Goal: Task Accomplishment & Management: Manage account settings

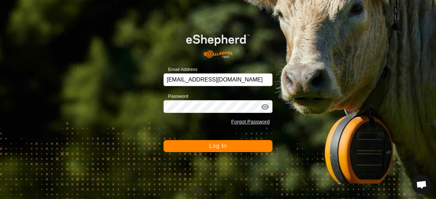
click at [216, 146] on span "Log In" at bounding box center [217, 146] width 17 height 6
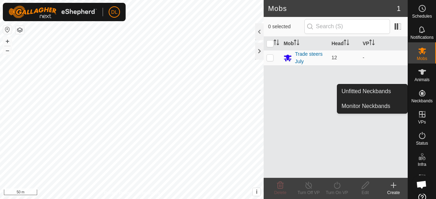
click at [419, 95] on icon at bounding box center [422, 93] width 6 height 6
click at [389, 95] on link "Unfitted Neckbands" at bounding box center [372, 92] width 70 height 14
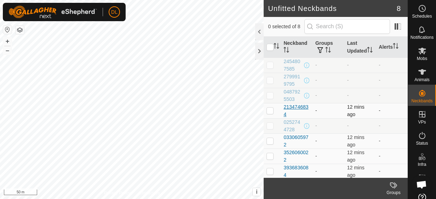
click at [295, 115] on div "2134746834" at bounding box center [296, 111] width 26 height 15
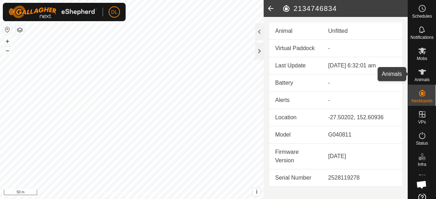
click at [420, 75] on icon at bounding box center [422, 72] width 8 height 8
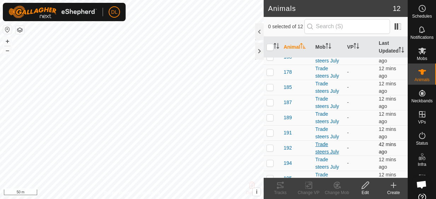
scroll to position [68, 0]
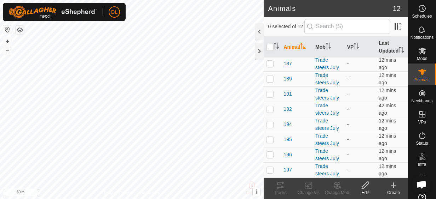
click at [392, 183] on icon at bounding box center [393, 185] width 8 height 8
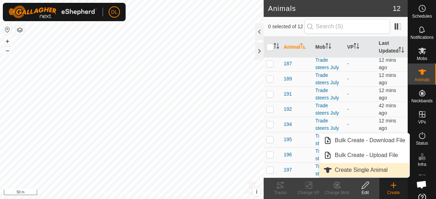
click at [365, 168] on link "Create Single Animal" at bounding box center [364, 170] width 90 height 14
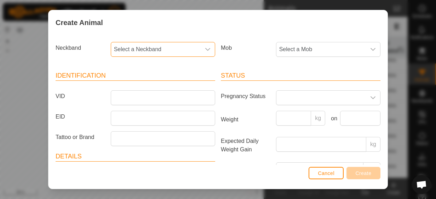
click at [158, 51] on span "Select a Neckband" at bounding box center [155, 49] width 89 height 14
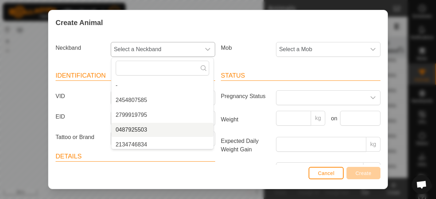
scroll to position [3, 0]
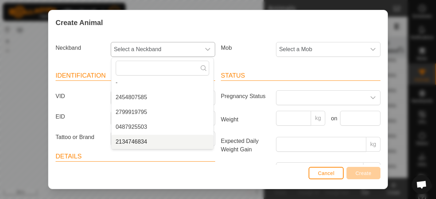
click at [161, 145] on li "2134746834" at bounding box center [162, 142] width 102 height 14
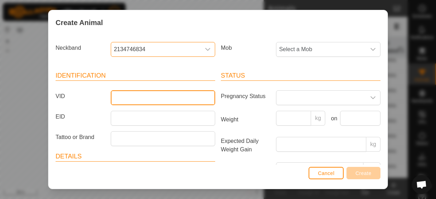
click at [129, 98] on input "VID" at bounding box center [163, 98] width 104 height 15
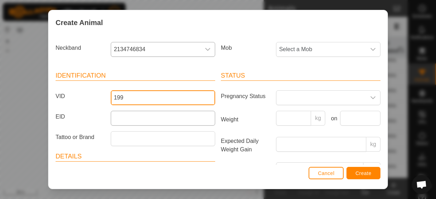
type input "199"
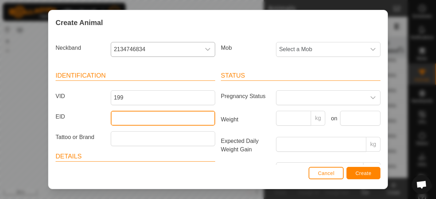
click at [149, 116] on input "EID" at bounding box center [163, 118] width 104 height 15
type input "951000327195716"
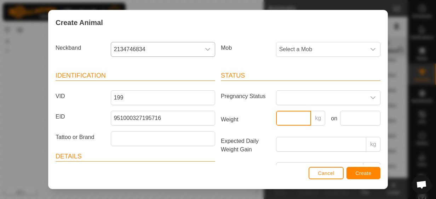
click at [296, 122] on input "Weight" at bounding box center [293, 118] width 35 height 15
type input "235"
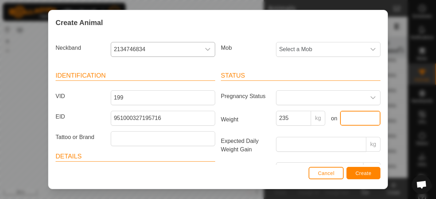
click at [351, 116] on input "text" at bounding box center [360, 118] width 40 height 15
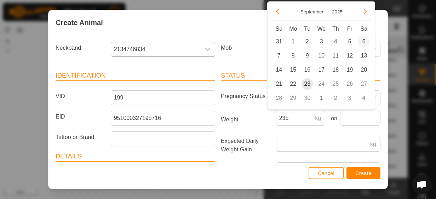
click at [364, 42] on span "6" at bounding box center [363, 41] width 11 height 11
type input "[DATE]"
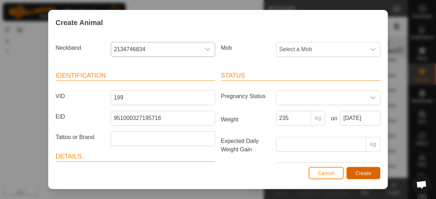
click at [358, 172] on span "Create" at bounding box center [363, 174] width 16 height 6
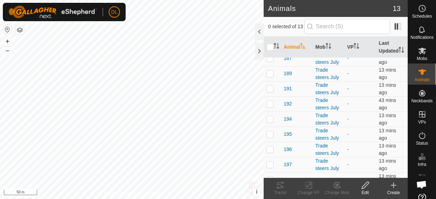
click at [393, 186] on icon at bounding box center [393, 186] width 5 height 0
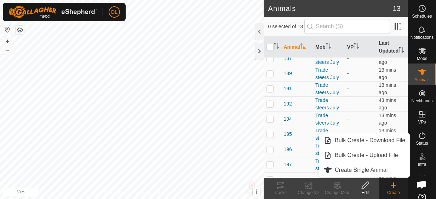
click at [398, 188] on create-svg-icon at bounding box center [393, 185] width 28 height 8
click at [393, 186] on icon at bounding box center [393, 186] width 5 height 0
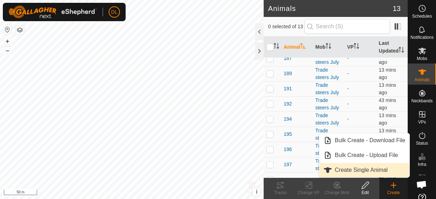
click at [371, 169] on link "Create Single Animal" at bounding box center [364, 170] width 90 height 14
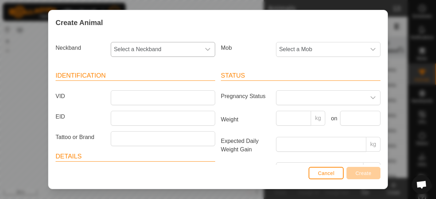
click at [148, 50] on span "Select a Neckband" at bounding box center [155, 49] width 89 height 14
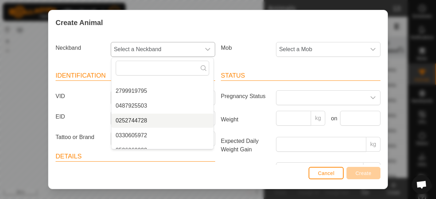
scroll to position [47, 0]
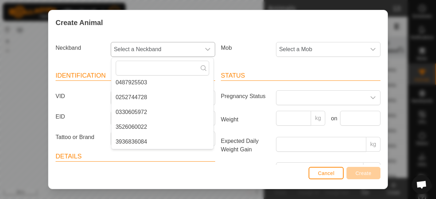
click at [137, 131] on li "3526060022" at bounding box center [162, 127] width 102 height 14
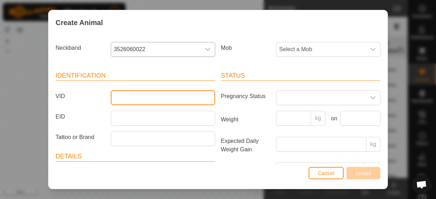
click at [116, 94] on input "VID" at bounding box center [163, 98] width 104 height 15
type input "186"
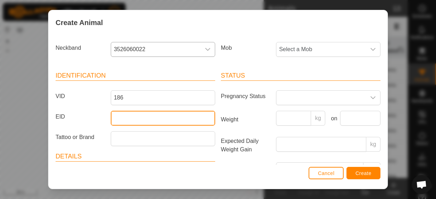
click at [170, 122] on input "EID" at bounding box center [163, 118] width 104 height 15
type input "951000327196267"
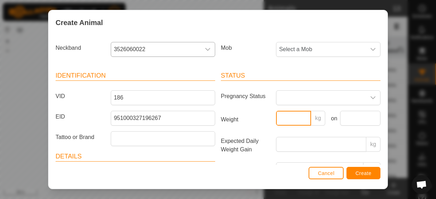
click at [291, 118] on input "Weight" at bounding box center [293, 118] width 35 height 15
type input "239"
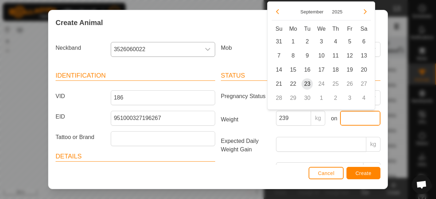
click at [345, 119] on input "text" at bounding box center [360, 118] width 40 height 15
click at [367, 39] on span "6" at bounding box center [363, 41] width 11 height 11
type input "[DATE]"
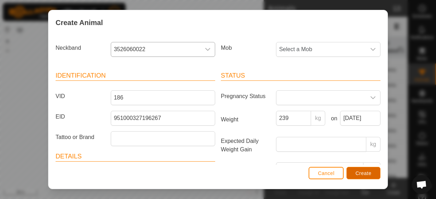
click at [362, 173] on span "Create" at bounding box center [363, 174] width 16 height 6
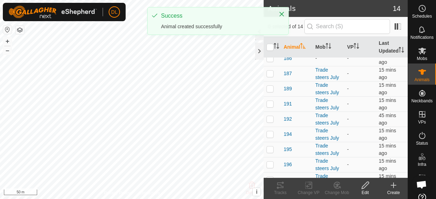
click at [391, 186] on icon at bounding box center [393, 186] width 5 height 0
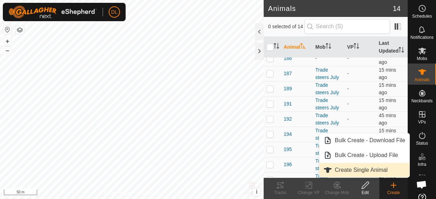
click at [377, 174] on link "Create Single Animal" at bounding box center [364, 170] width 90 height 14
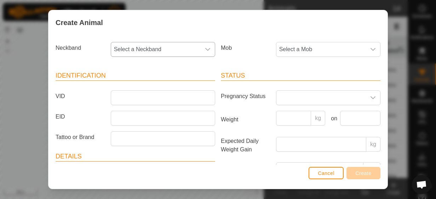
click at [175, 50] on span "Select a Neckband" at bounding box center [155, 49] width 89 height 14
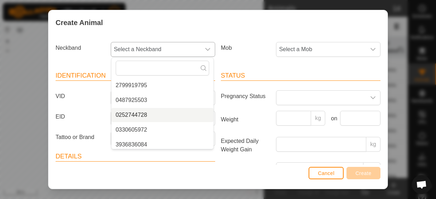
scroll to position [33, 0]
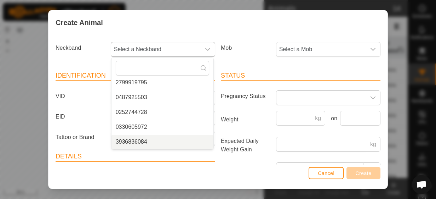
click at [132, 142] on li "3936836084" at bounding box center [162, 142] width 102 height 14
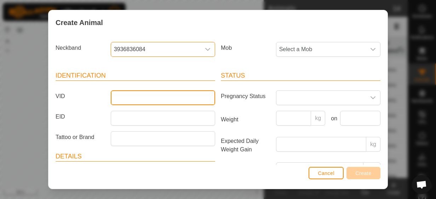
click at [127, 99] on input "VID" at bounding box center [163, 98] width 104 height 15
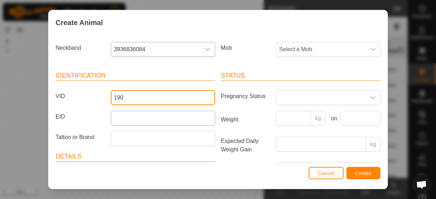
type input "190"
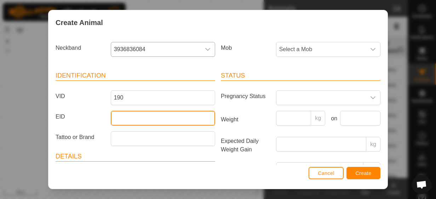
click at [139, 119] on input "EID" at bounding box center [163, 118] width 104 height 15
type input "982123856019272"
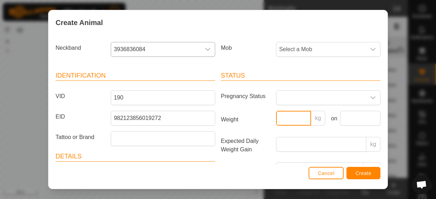
click at [294, 122] on input "Weight" at bounding box center [293, 118] width 35 height 15
type input "209"
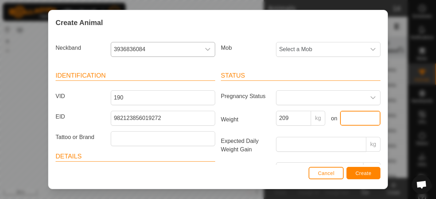
click at [353, 121] on input "text" at bounding box center [360, 118] width 40 height 15
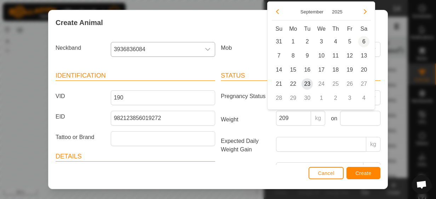
click at [364, 40] on span "6" at bounding box center [363, 41] width 11 height 11
type input "[DATE]"
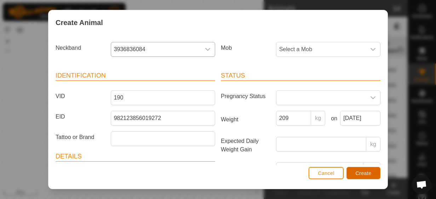
click at [366, 173] on span "Create" at bounding box center [363, 174] width 16 height 6
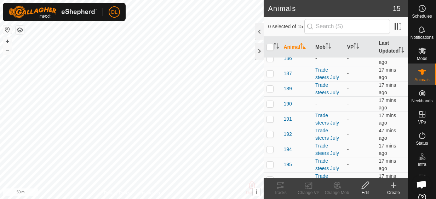
click at [398, 187] on create-svg-icon at bounding box center [393, 185] width 28 height 8
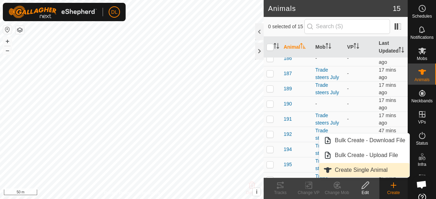
click at [365, 170] on link "Create Single Animal" at bounding box center [364, 170] width 90 height 14
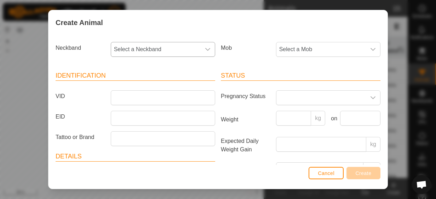
click at [119, 52] on span "Select a Neckband" at bounding box center [155, 49] width 89 height 14
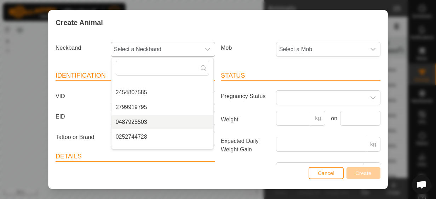
scroll to position [18, 0]
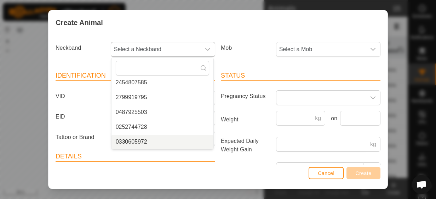
click at [156, 141] on li "0330605972" at bounding box center [162, 142] width 102 height 14
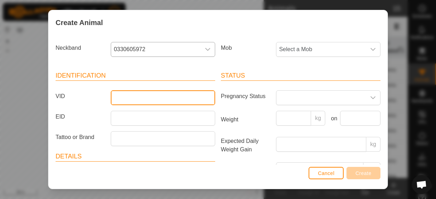
click at [141, 98] on input "VID" at bounding box center [163, 98] width 104 height 15
type input "193"
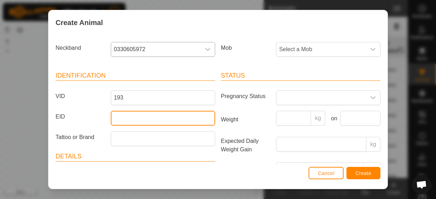
click at [129, 117] on input "EID" at bounding box center [163, 118] width 104 height 15
type input "951000327189924"
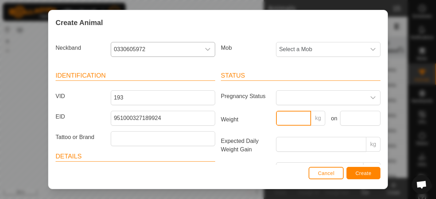
click at [286, 118] on input "Weight" at bounding box center [293, 118] width 35 height 15
type input "185"
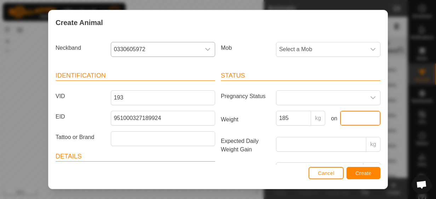
click at [357, 115] on input "text" at bounding box center [360, 118] width 40 height 15
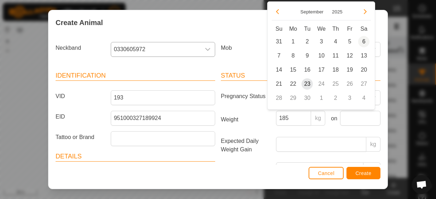
click at [364, 39] on span "6" at bounding box center [363, 41] width 11 height 11
type input "[DATE]"
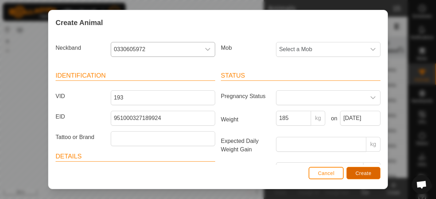
click at [362, 171] on span "Create" at bounding box center [363, 174] width 16 height 6
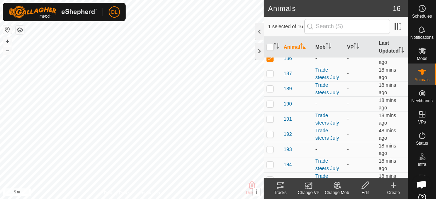
click at [338, 186] on icon at bounding box center [336, 185] width 9 height 8
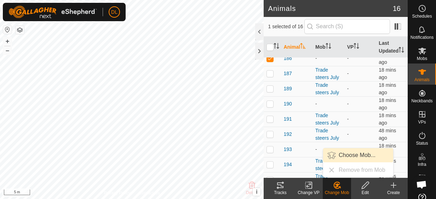
click at [342, 156] on link "Choose Mob..." at bounding box center [358, 156] width 70 height 14
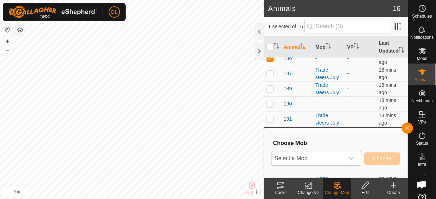
click at [337, 159] on span "Select a Mob" at bounding box center [307, 159] width 73 height 14
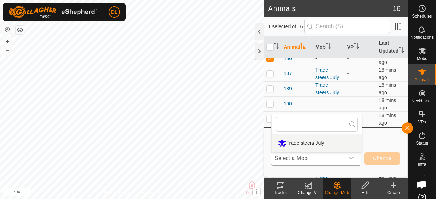
click at [303, 141] on li "Trade steers July" at bounding box center [317, 144] width 90 height 18
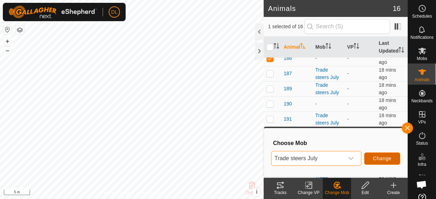
click at [376, 160] on span "Change" at bounding box center [382, 159] width 18 height 6
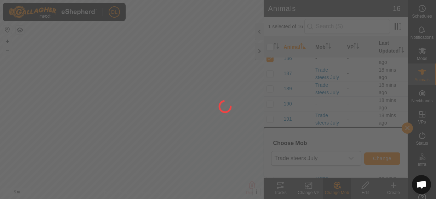
checkbox input "false"
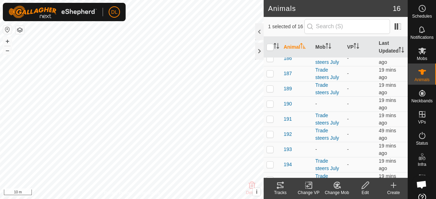
click at [367, 187] on icon at bounding box center [365, 185] width 9 height 8
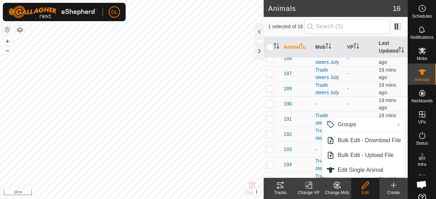
click at [334, 186] on icon at bounding box center [336, 185] width 9 height 8
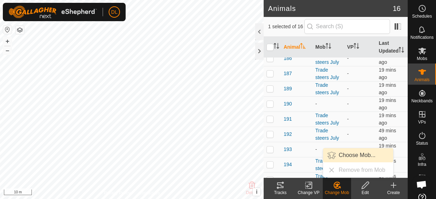
click at [346, 157] on link "Choose Mob..." at bounding box center [358, 156] width 70 height 14
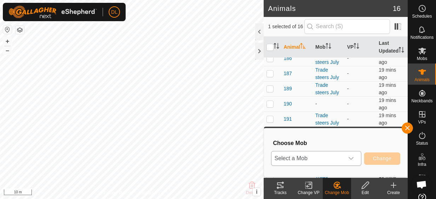
click at [347, 161] on div "dropdown trigger" at bounding box center [351, 159] width 14 height 14
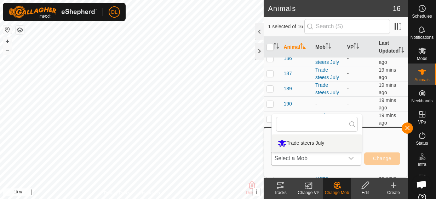
click at [311, 143] on li "Trade steers July" at bounding box center [317, 144] width 90 height 18
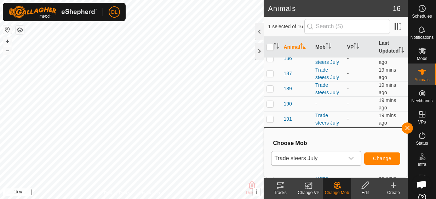
checkbox input "false"
click at [315, 157] on span "Trade steers July" at bounding box center [307, 159] width 73 height 14
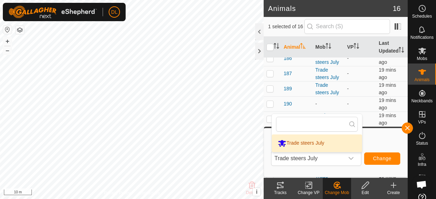
click at [369, 136] on div "Choose Mob Trade steers July Trade steers July Change" at bounding box center [335, 153] width 135 height 40
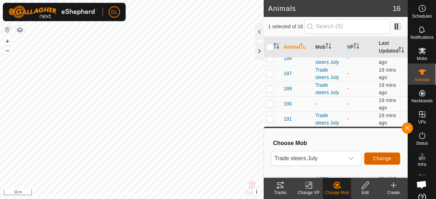
click at [376, 161] on span "Change" at bounding box center [382, 159] width 18 height 6
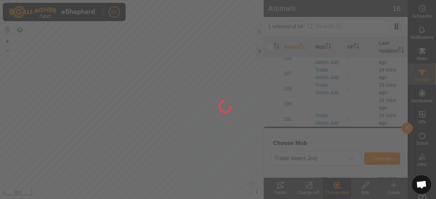
checkbox input "false"
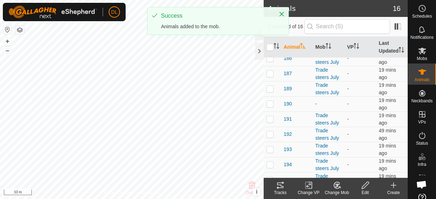
click at [335, 187] on icon at bounding box center [336, 185] width 9 height 8
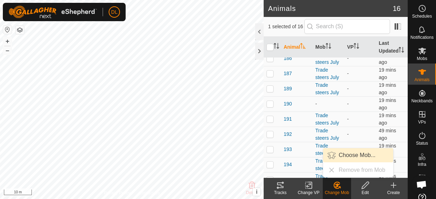
click at [357, 157] on link "Choose Mob..." at bounding box center [358, 156] width 70 height 14
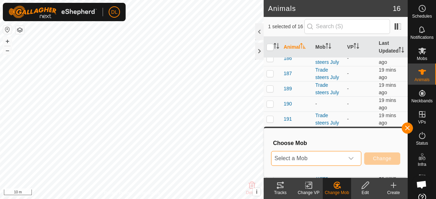
click at [333, 163] on span "Select a Mob" at bounding box center [307, 159] width 73 height 14
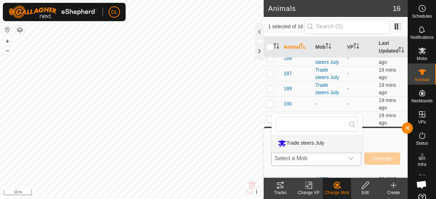
click at [319, 140] on li "Trade steers July" at bounding box center [317, 144] width 90 height 18
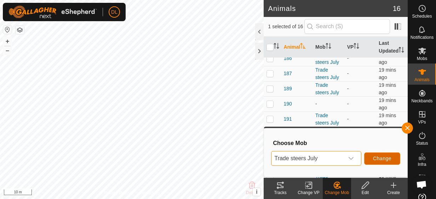
click at [373, 158] on button "Change" at bounding box center [382, 159] width 36 height 12
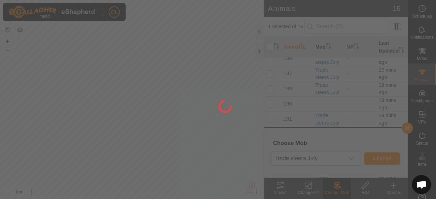
checkbox input "false"
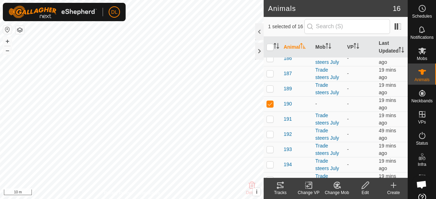
click at [331, 186] on change-mob-svg-icon at bounding box center [337, 185] width 28 height 8
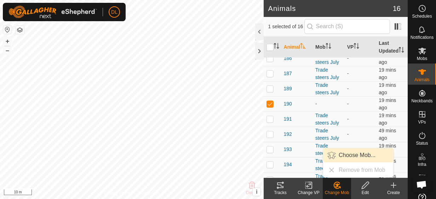
click at [348, 157] on link "Choose Mob..." at bounding box center [358, 156] width 70 height 14
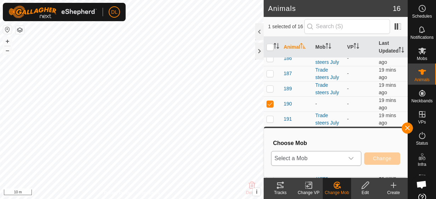
click at [341, 158] on span "Select a Mob" at bounding box center [307, 159] width 73 height 14
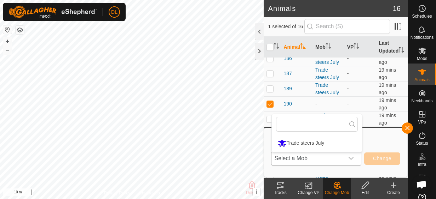
click at [301, 143] on li "Trade steers July" at bounding box center [317, 144] width 90 height 18
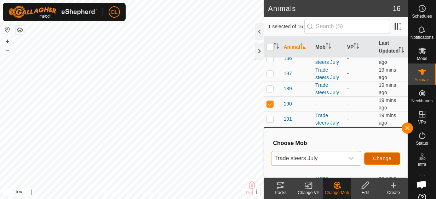
click at [386, 160] on span "Change" at bounding box center [382, 159] width 18 height 6
checkbox input "false"
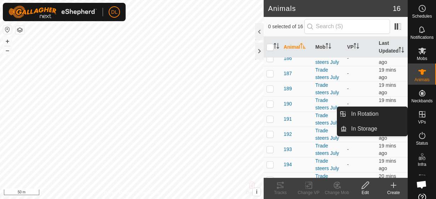
click at [419, 116] on icon at bounding box center [422, 114] width 8 height 8
click at [371, 114] on link "In Rotation" at bounding box center [377, 114] width 60 height 14
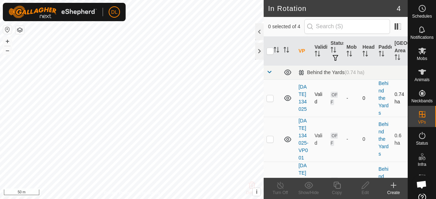
click at [270, 101] on p-checkbox at bounding box center [269, 98] width 7 height 6
checkbox input "true"
click at [260, 31] on div at bounding box center [259, 31] width 8 height 17
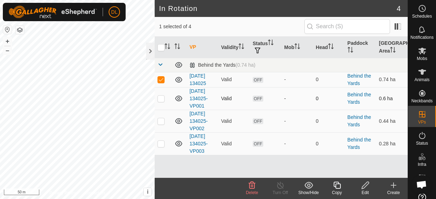
click at [162, 97] on p-checkbox at bounding box center [160, 99] width 7 height 6
checkbox input "true"
click at [160, 119] on p-checkbox at bounding box center [160, 121] width 7 height 6
checkbox input "true"
click at [159, 143] on p-checkbox at bounding box center [160, 144] width 7 height 6
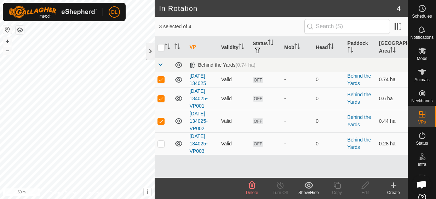
checkbox input "true"
click at [161, 141] on p-checkbox at bounding box center [160, 144] width 7 height 6
checkbox input "false"
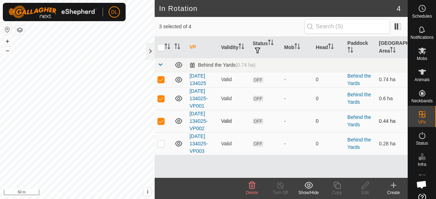
click at [160, 120] on p-checkbox at bounding box center [160, 121] width 7 height 6
checkbox input "false"
click at [163, 96] on p-checkbox at bounding box center [160, 99] width 7 height 6
checkbox input "false"
drag, startPoint x: 160, startPoint y: 78, endPoint x: 155, endPoint y: 80, distance: 5.9
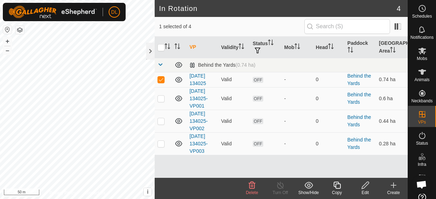
click at [160, 77] on p-checkbox at bounding box center [160, 80] width 7 height 6
checkbox input "false"
click at [256, 81] on span "OFF" at bounding box center [258, 80] width 11 height 6
click at [216, 74] on td "[DATE] 134025" at bounding box center [201, 79] width 31 height 15
click at [206, 74] on link "[DATE] 134025" at bounding box center [197, 79] width 17 height 13
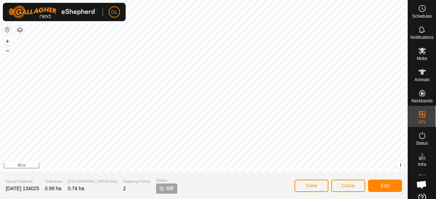
click at [156, 193] on p-tag "Off" at bounding box center [166, 189] width 21 height 10
click at [166, 187] on span "Off" at bounding box center [169, 188] width 7 height 7
click at [384, 188] on span "Edit" at bounding box center [384, 186] width 9 height 6
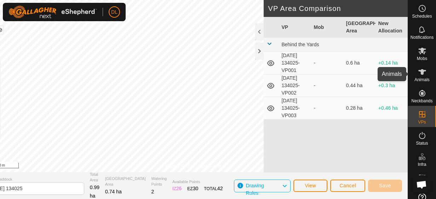
click at [421, 71] on icon at bounding box center [422, 72] width 8 height 6
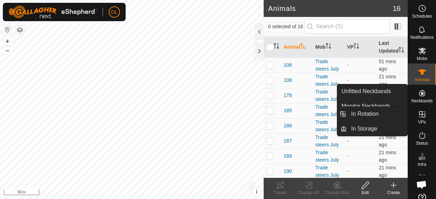
click at [416, 112] on es-virtualpaddocks-svg-icon at bounding box center [422, 114] width 13 height 11
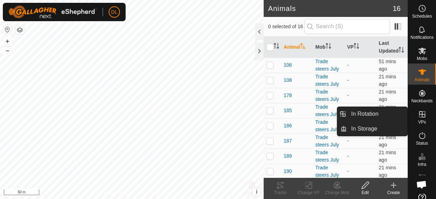
click at [422, 117] on icon at bounding box center [422, 114] width 6 height 6
click at [370, 111] on link "In Rotation" at bounding box center [377, 114] width 60 height 14
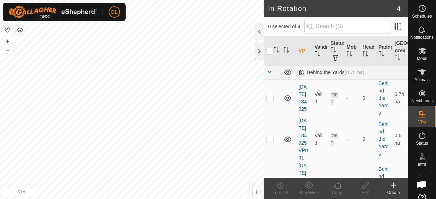
click at [259, 31] on div at bounding box center [259, 31] width 8 height 17
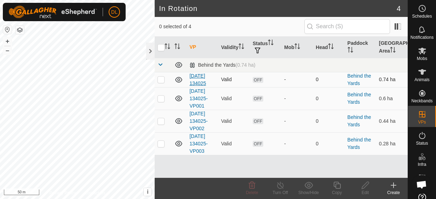
click at [196, 75] on link "[DATE] 134025" at bounding box center [197, 79] width 17 height 13
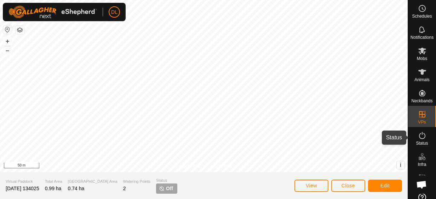
click at [418, 136] on icon at bounding box center [422, 136] width 8 height 8
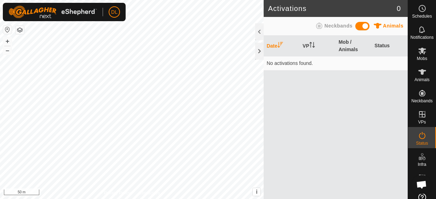
click at [419, 135] on icon at bounding box center [422, 135] width 6 height 7
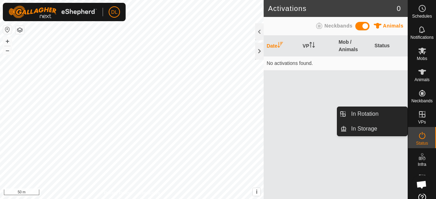
click at [420, 116] on icon at bounding box center [422, 114] width 8 height 8
click at [383, 116] on link "In Rotation" at bounding box center [377, 114] width 60 height 14
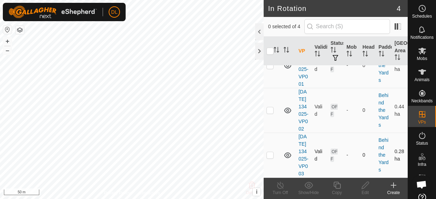
scroll to position [147, 0]
click at [305, 167] on link "[DATE] 134025-VP003" at bounding box center [303, 155] width 10 height 43
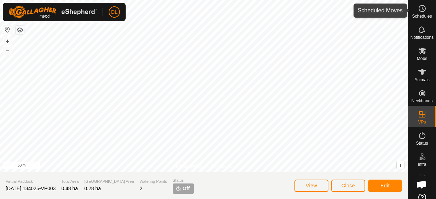
click at [418, 8] on icon at bounding box center [422, 8] width 8 height 8
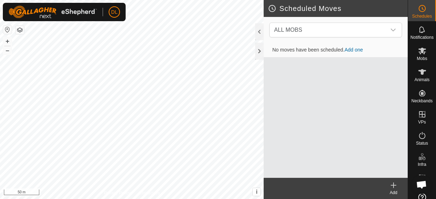
click at [351, 48] on link "Add one" at bounding box center [353, 50] width 18 height 6
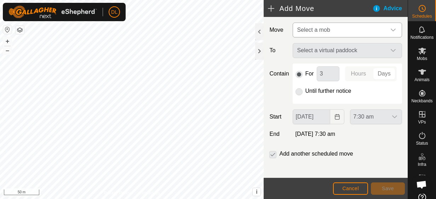
click at [390, 30] on icon "dropdown trigger" at bounding box center [392, 30] width 5 height 3
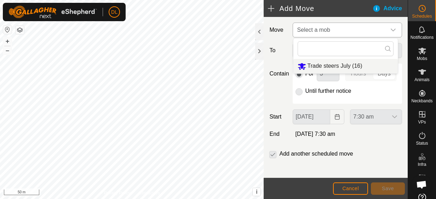
click at [340, 66] on li "Trade steers July (16)" at bounding box center [345, 66] width 104 height 15
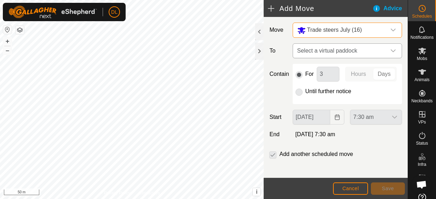
click at [346, 49] on span "Select a virtual paddock" at bounding box center [340, 51] width 92 height 14
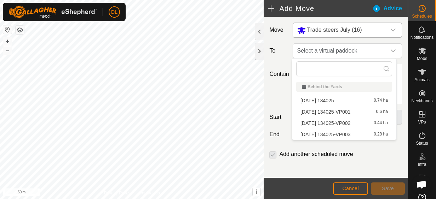
click at [318, 134] on li "[DATE] 134025-VP003 0.28 ha" at bounding box center [344, 134] width 96 height 11
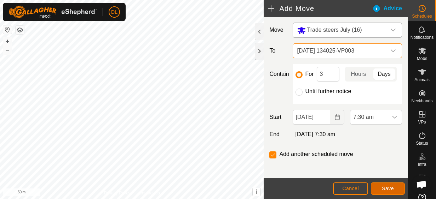
click at [385, 185] on button "Save" at bounding box center [388, 189] width 34 height 12
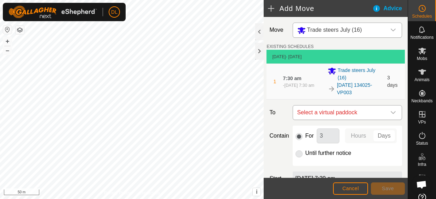
click at [390, 112] on icon "dropdown trigger" at bounding box center [392, 112] width 5 height 3
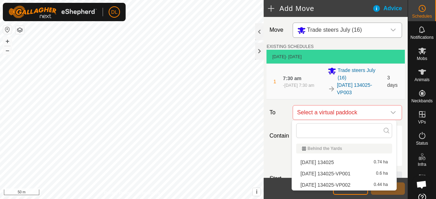
click at [347, 184] on li "[DATE] 134025-VP002 0.44 ha" at bounding box center [344, 185] width 96 height 11
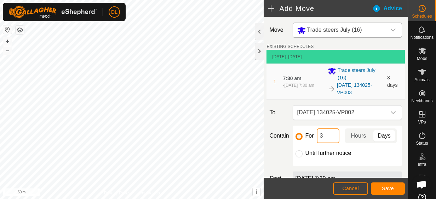
drag, startPoint x: 322, startPoint y: 134, endPoint x: 318, endPoint y: 135, distance: 4.0
click at [318, 135] on input "3" at bounding box center [328, 136] width 23 height 15
type input "1"
click at [394, 189] on button "Save" at bounding box center [388, 189] width 34 height 12
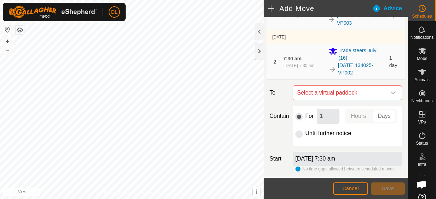
scroll to position [71, 0]
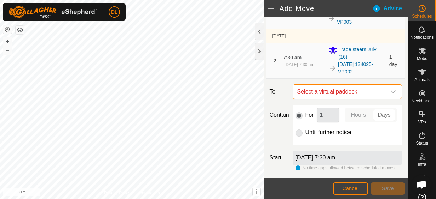
click at [320, 85] on span "Select a virtual paddock" at bounding box center [340, 92] width 92 height 14
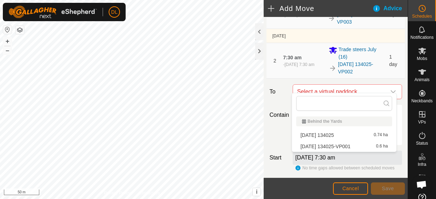
click at [323, 147] on li "[DATE] 134025-VP001 0.6 ha" at bounding box center [344, 146] width 96 height 11
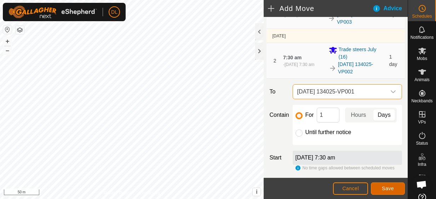
click at [396, 187] on button "Save" at bounding box center [388, 189] width 34 height 12
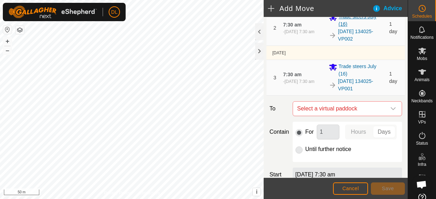
scroll to position [106, 0]
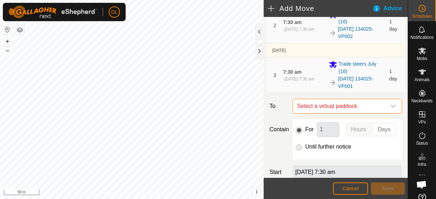
click at [305, 99] on span "Select a virtual paddock" at bounding box center [340, 106] width 92 height 14
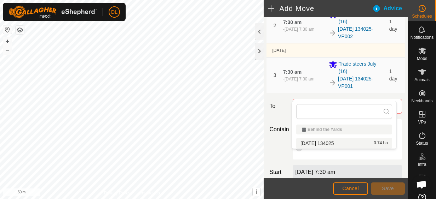
click at [306, 142] on li "[DATE] 134025 0.74 ha" at bounding box center [344, 143] width 96 height 11
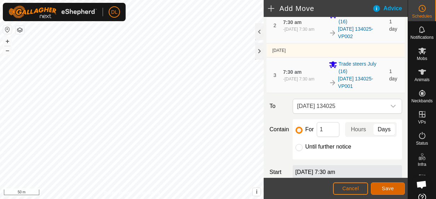
click at [387, 185] on button "Save" at bounding box center [388, 189] width 34 height 12
